Goal: Information Seeking & Learning: Learn about a topic

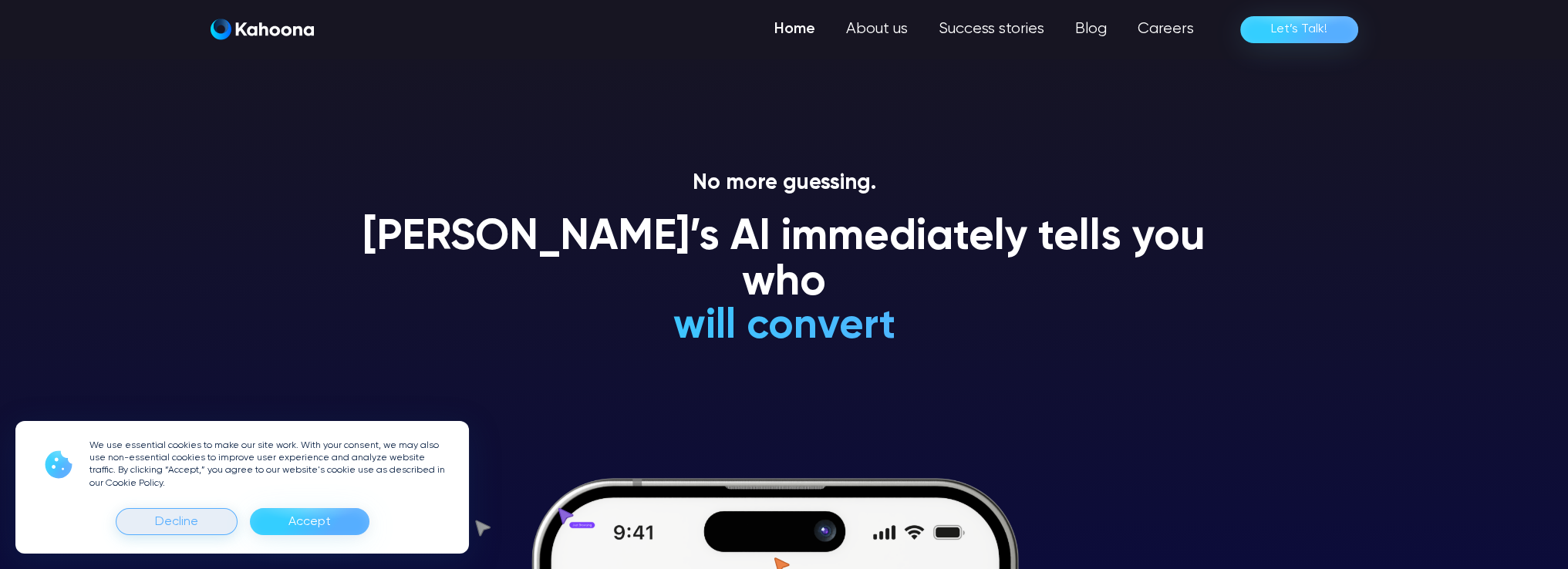
click at [160, 522] on div "Decline" at bounding box center [176, 522] width 43 height 24
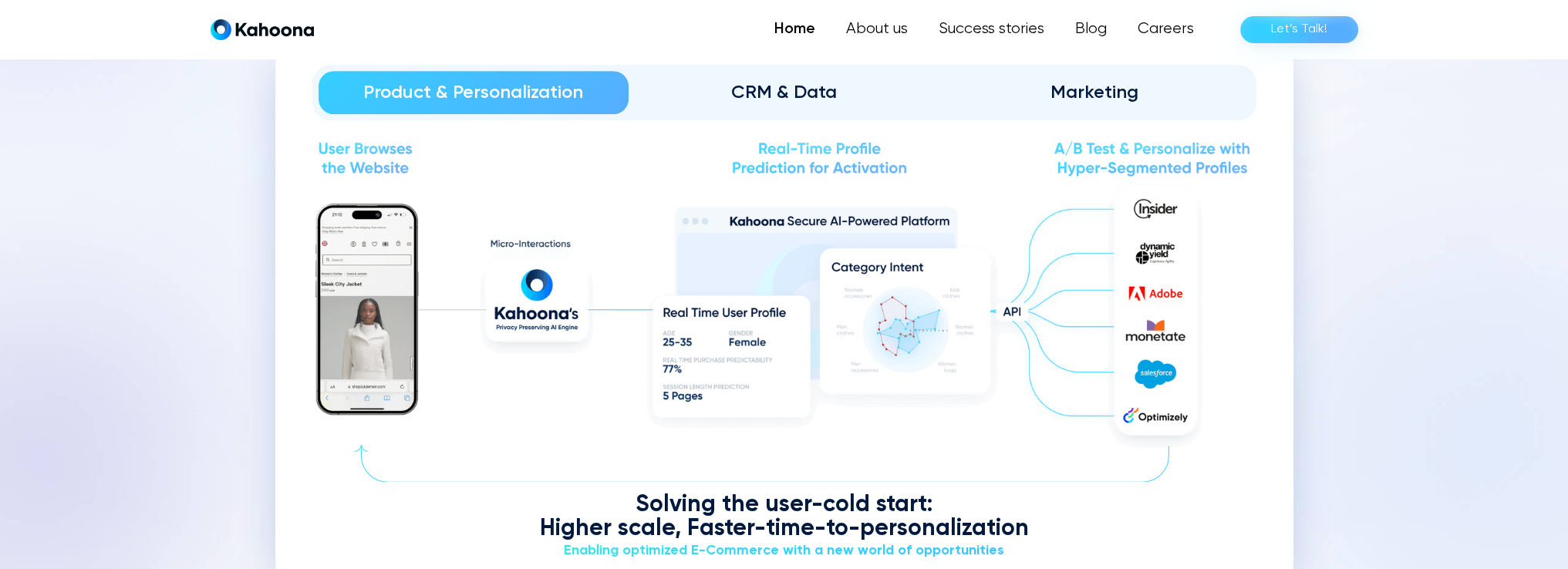
scroll to position [1788, 0]
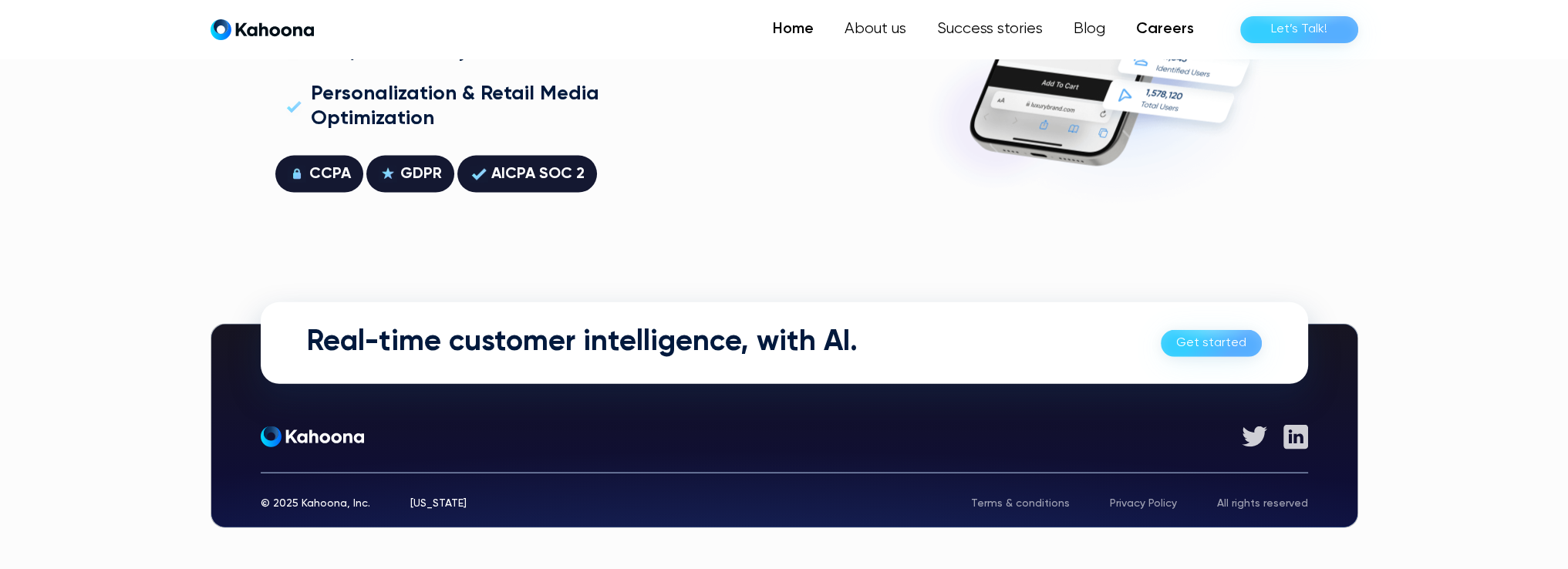
click at [1151, 28] on link "Careers" at bounding box center [1165, 29] width 89 height 31
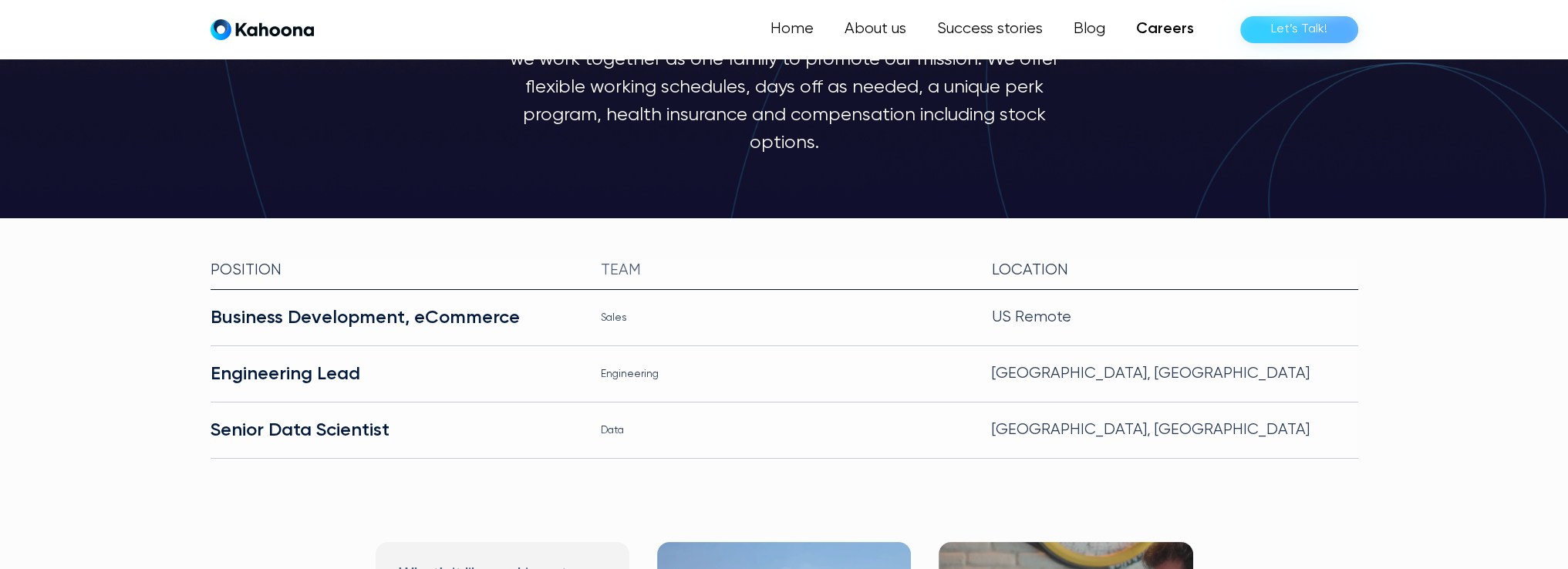
scroll to position [233, 0]
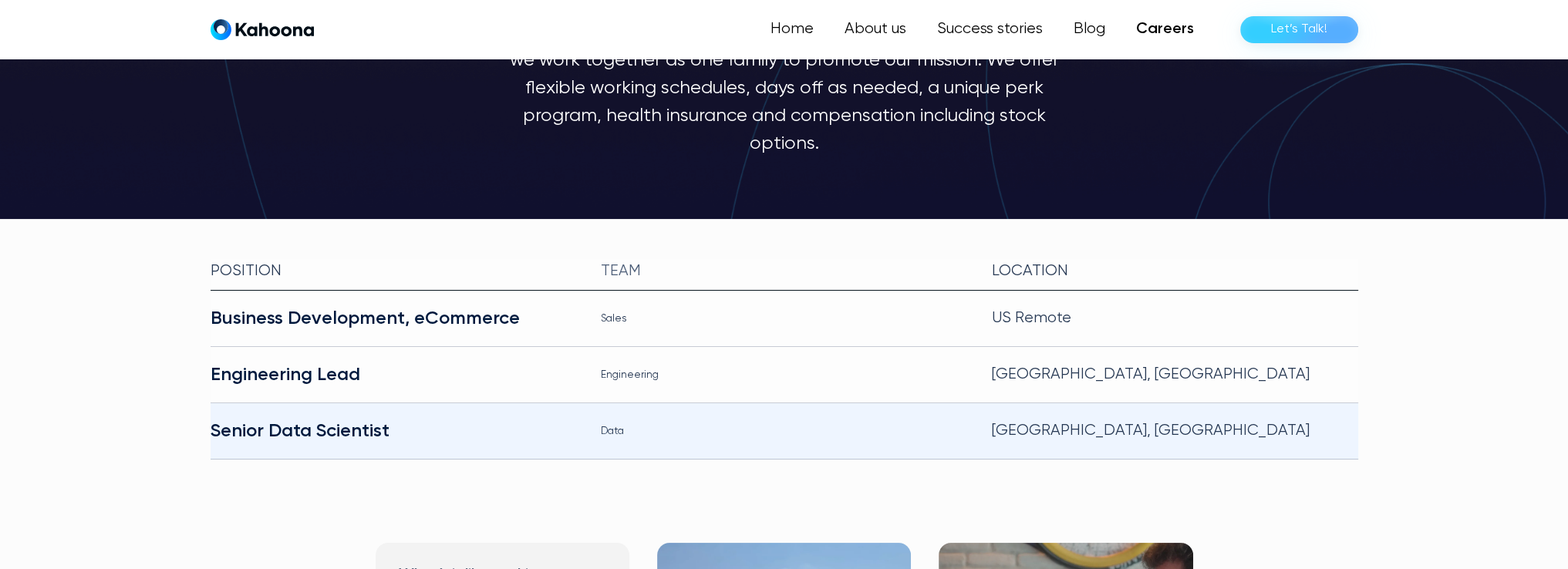
click at [779, 419] on div "Data" at bounding box center [784, 431] width 366 height 24
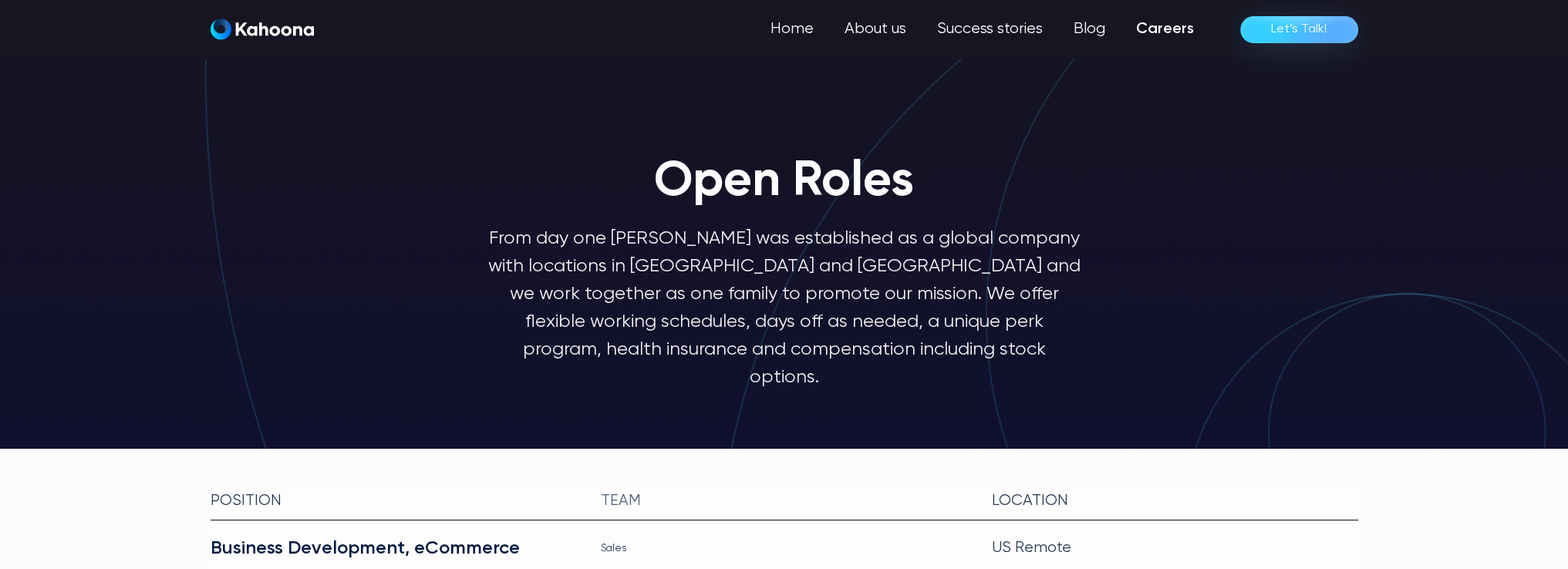
scroll to position [2, 0]
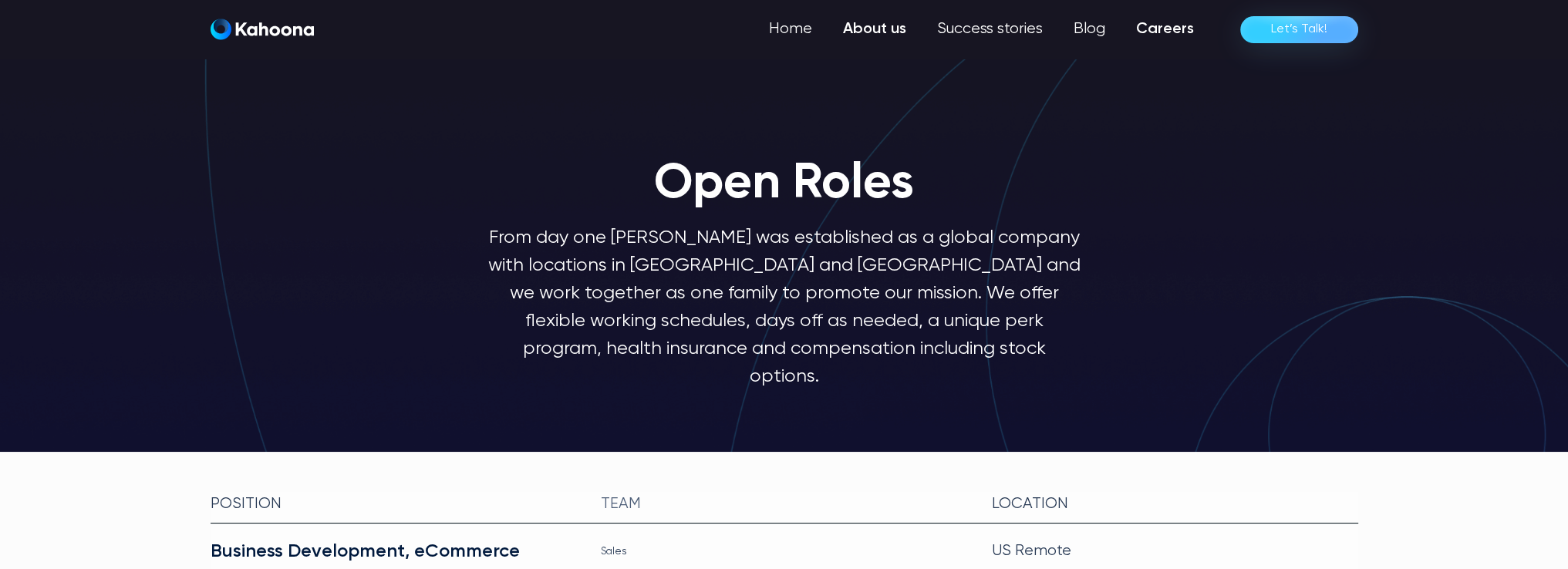
click at [864, 41] on link "About us" at bounding box center [875, 29] width 94 height 31
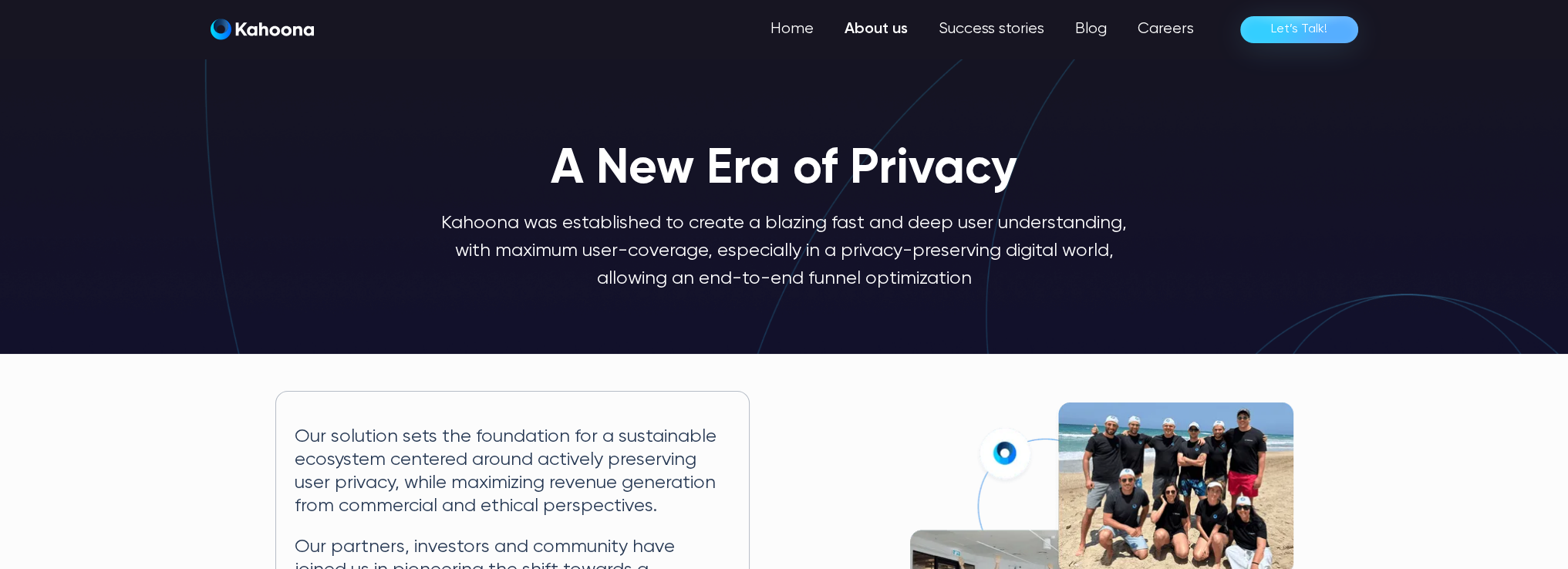
scroll to position [1, 0]
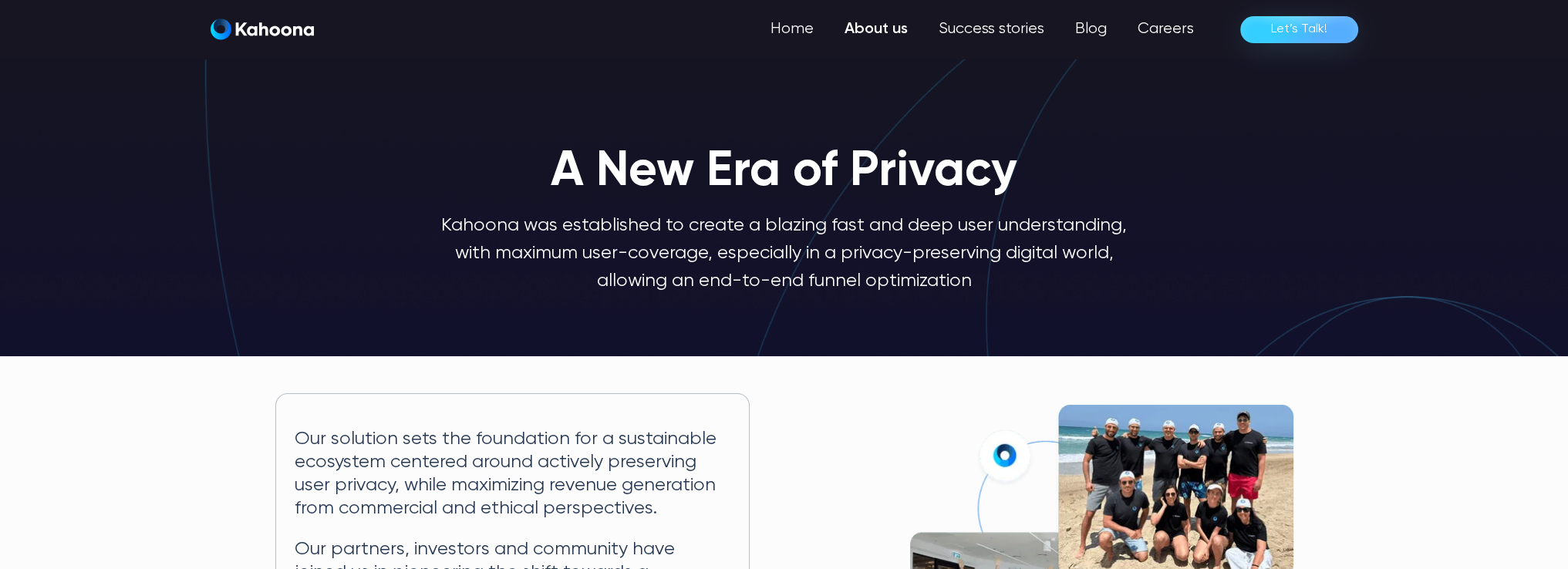
click at [1096, 46] on div "Home About us Success stories Blog Careers Let’s Talk!" at bounding box center [784, 29] width 1173 height 59
click at [1096, 38] on link "Blog" at bounding box center [1090, 29] width 62 height 31
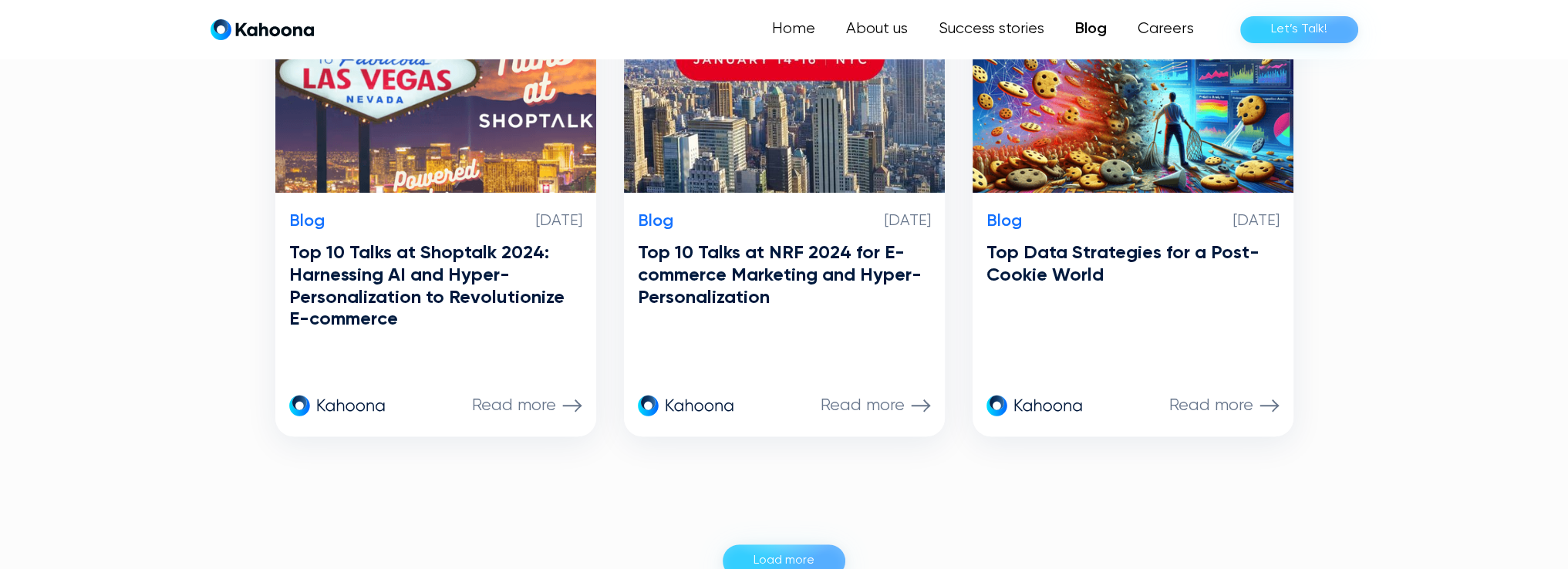
scroll to position [1415, 0]
